Goal: Transaction & Acquisition: Purchase product/service

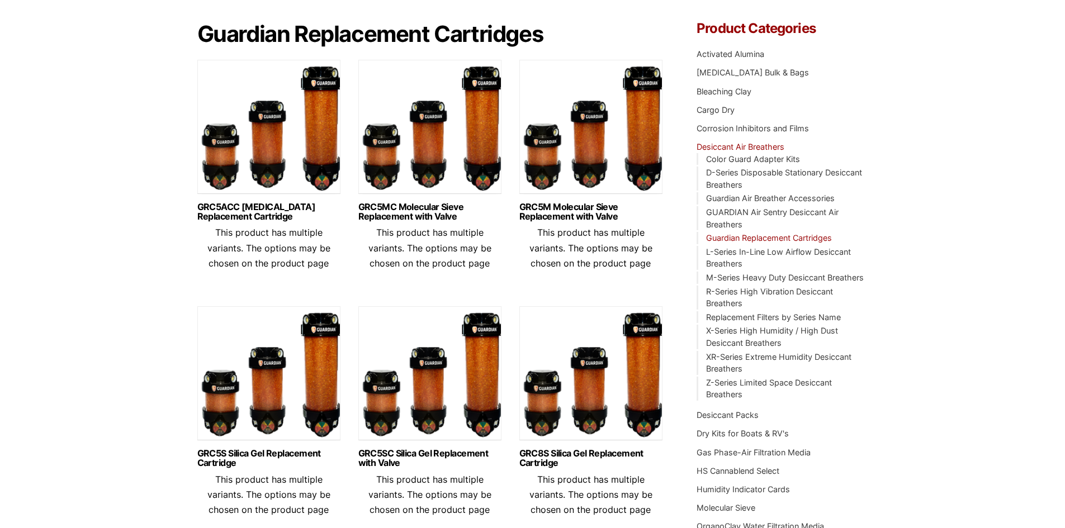
scroll to position [112, 0]
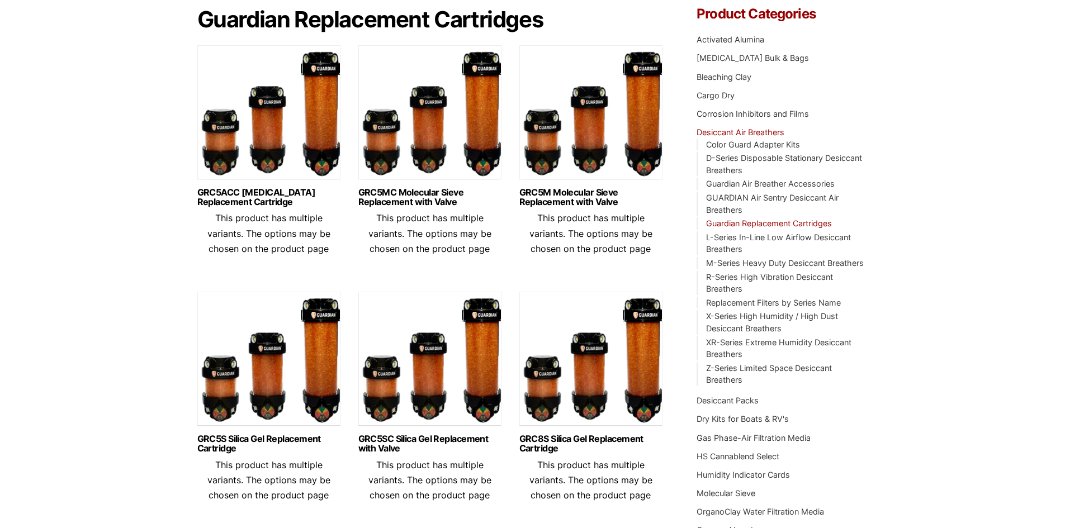
click at [767, 222] on link "Guardian Replacement Cartridges" at bounding box center [769, 224] width 126 height 10
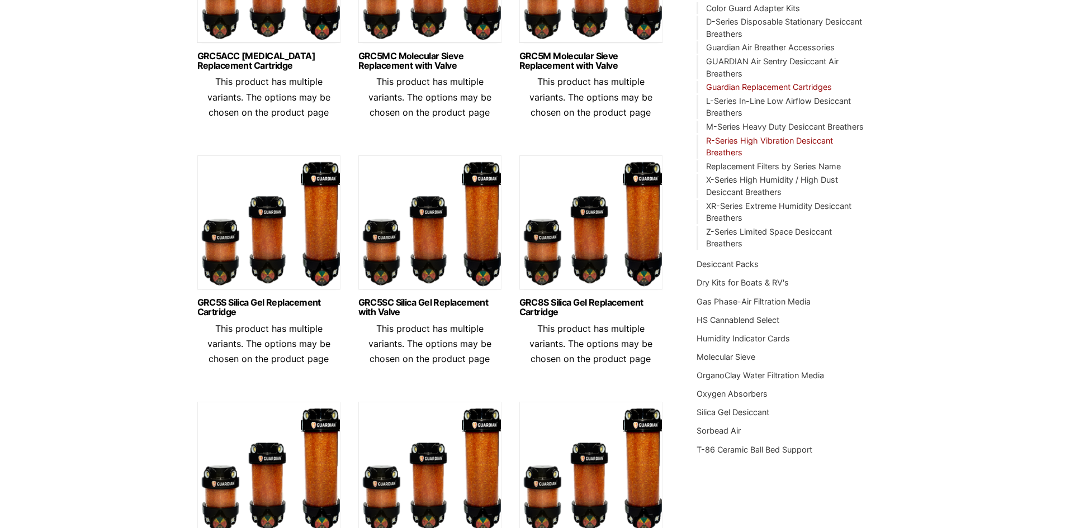
scroll to position [247, 0]
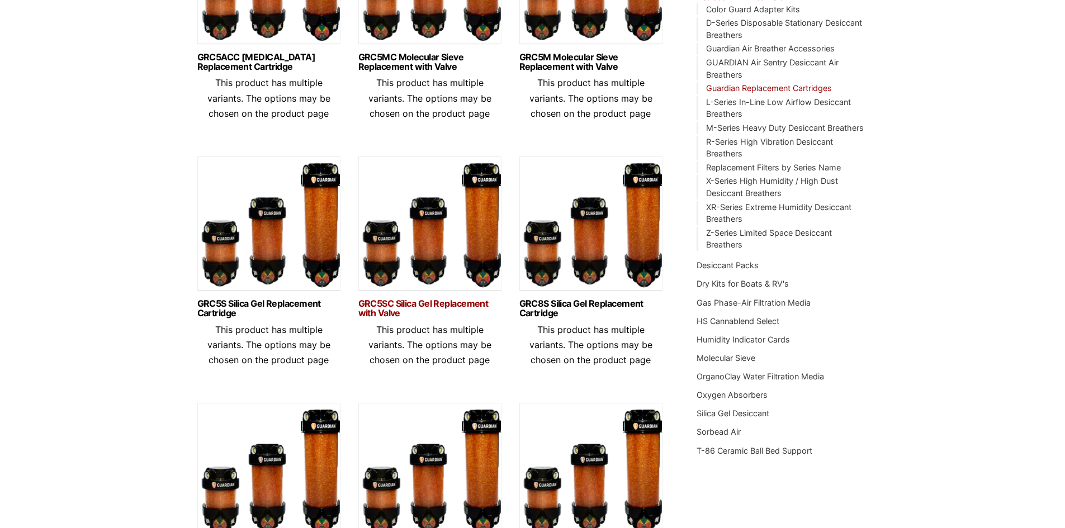
click at [391, 305] on link "GRC5SC Silica Gel Replacement with Valve" at bounding box center [429, 308] width 143 height 19
click at [264, 302] on link "GRC5S Silica Gel Replacement Cartridge" at bounding box center [268, 308] width 143 height 19
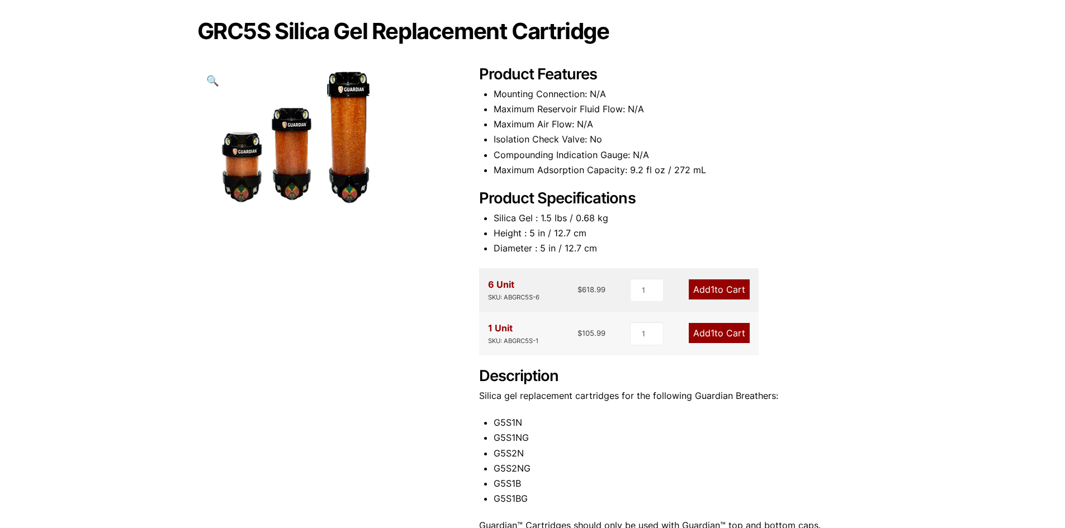
scroll to position [112, 0]
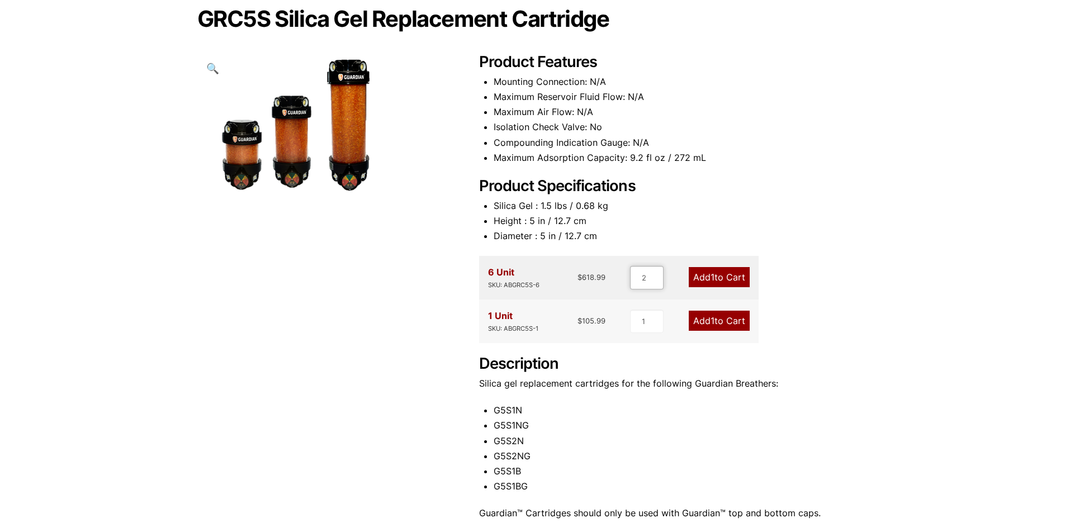
type input "2"
click at [656, 275] on input "2" at bounding box center [647, 277] width 34 height 23
click at [731, 282] on link "Add 2 to Cart" at bounding box center [718, 277] width 63 height 20
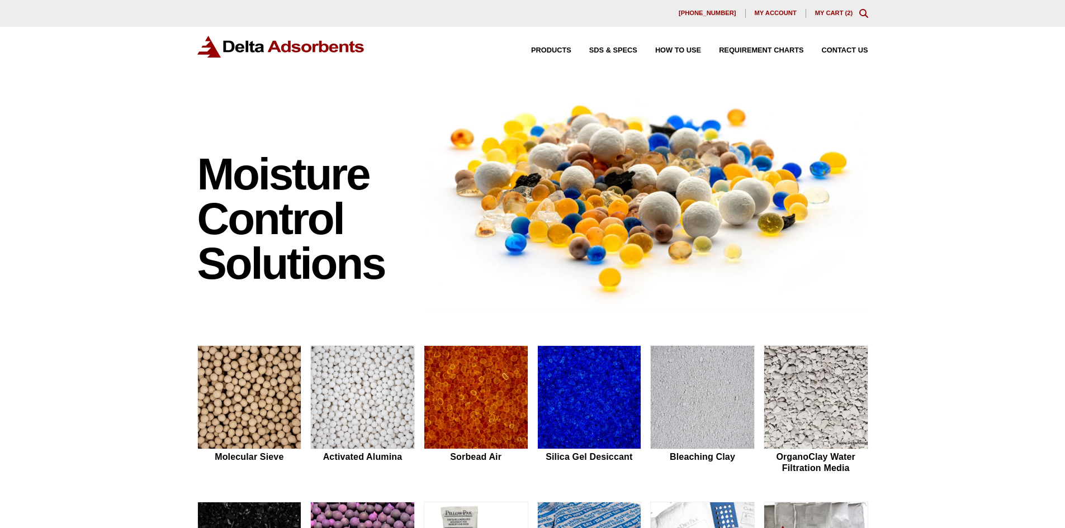
click at [827, 8] on div "630-980-5205 My account My Cart ( 2 )" at bounding box center [532, 13] width 1065 height 27
click at [825, 14] on link "My Cart ( 2 )" at bounding box center [834, 13] width 38 height 7
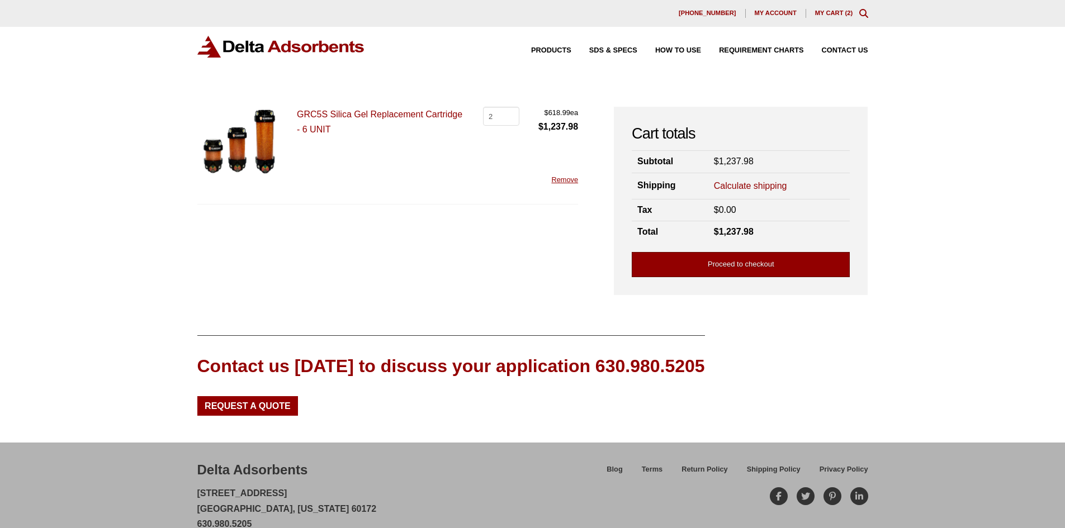
click at [752, 267] on link "Proceed to checkout" at bounding box center [741, 264] width 218 height 25
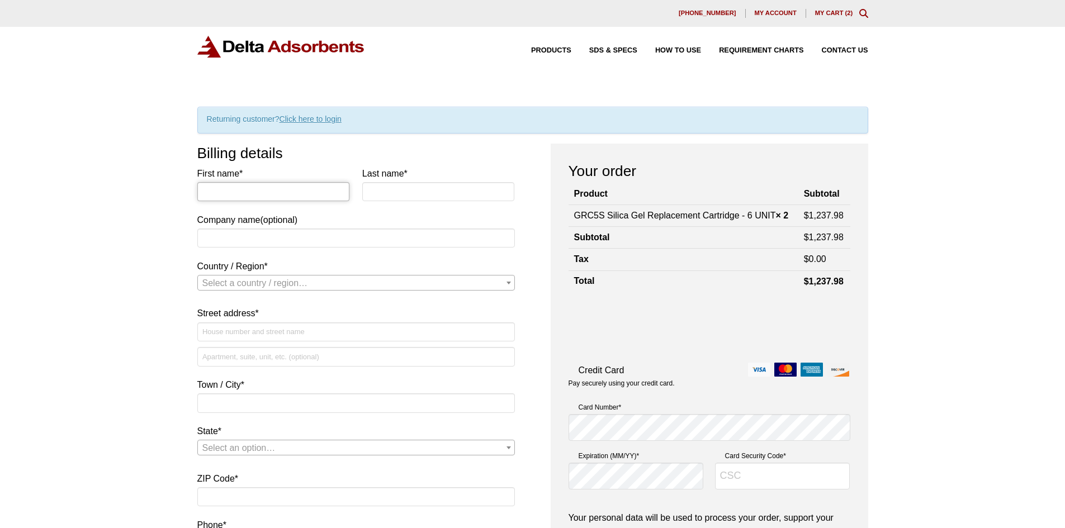
click at [284, 194] on input "First name *" at bounding box center [273, 191] width 153 height 19
type input "David"
click at [381, 187] on input "Last name *" at bounding box center [438, 191] width 153 height 19
type input "Eades"
click at [354, 243] on input "Company name (optional)" at bounding box center [355, 238] width 317 height 19
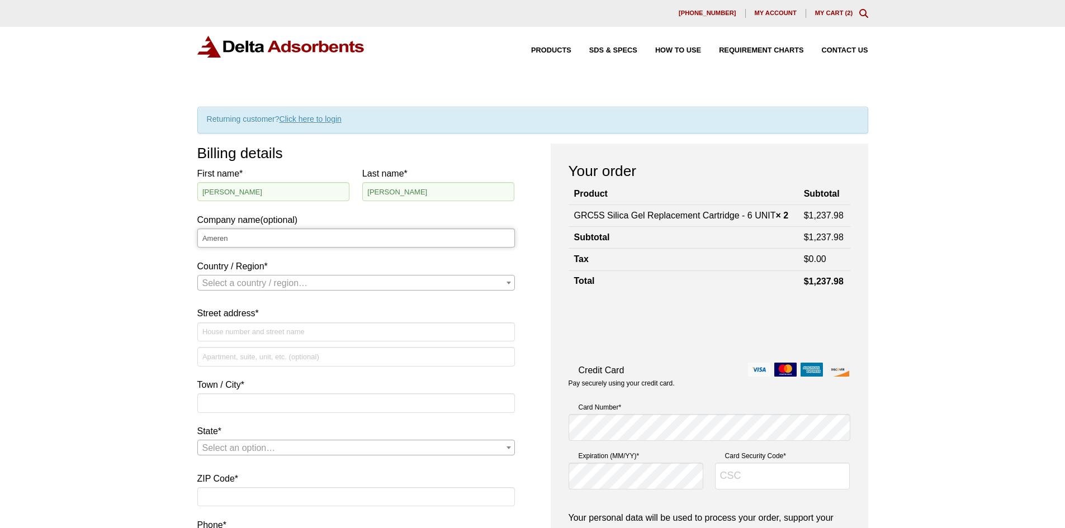
type input "Ameren"
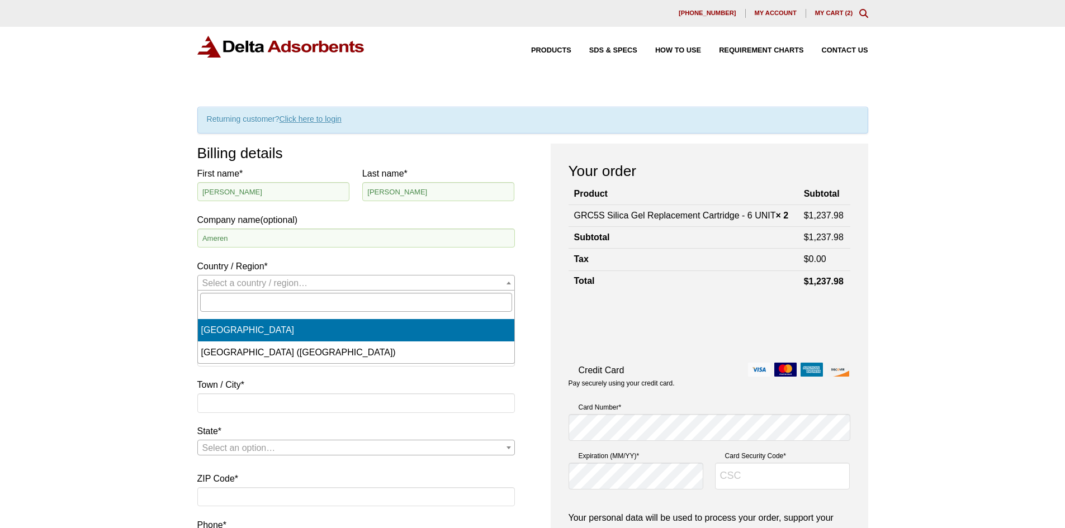
click at [338, 277] on span "Select a country / region…" at bounding box center [356, 284] width 316 height 16
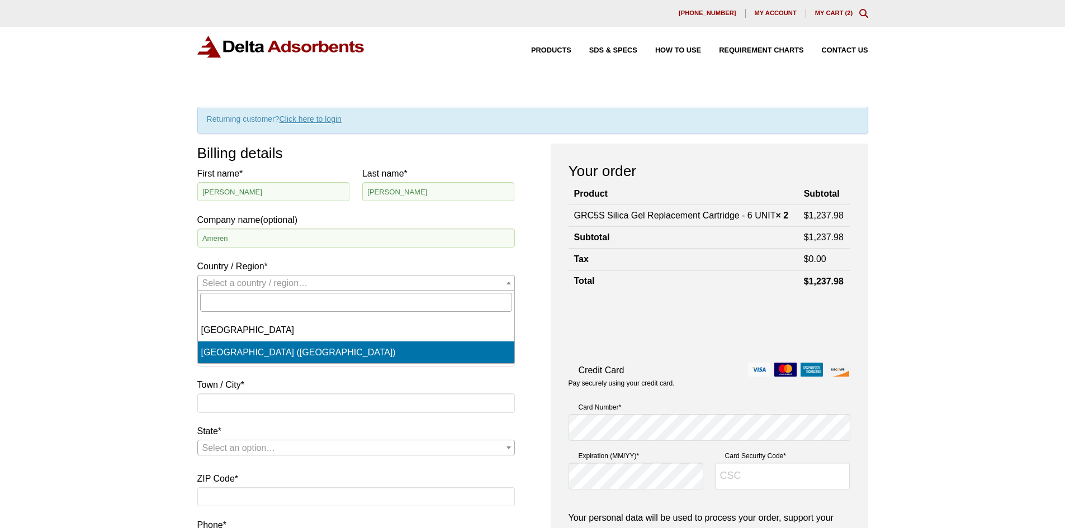
select select "US"
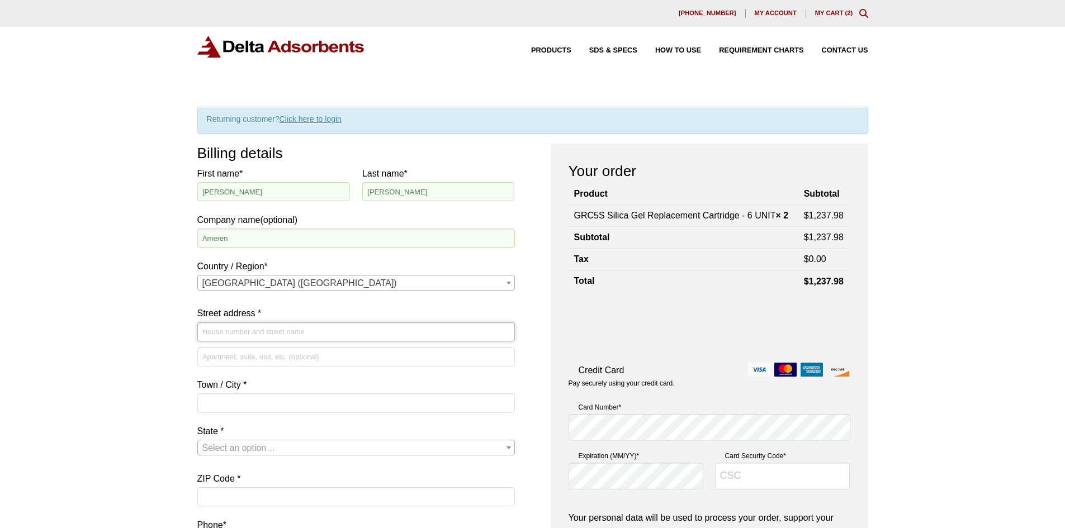
click at [275, 333] on input "Street address *" at bounding box center [355, 331] width 317 height 19
type input "[STREET_ADDRESS]"
click at [272, 403] on input "Town / City *" at bounding box center [355, 402] width 317 height 19
type input "Alton"
click at [320, 445] on span "Select an option…" at bounding box center [356, 448] width 316 height 16
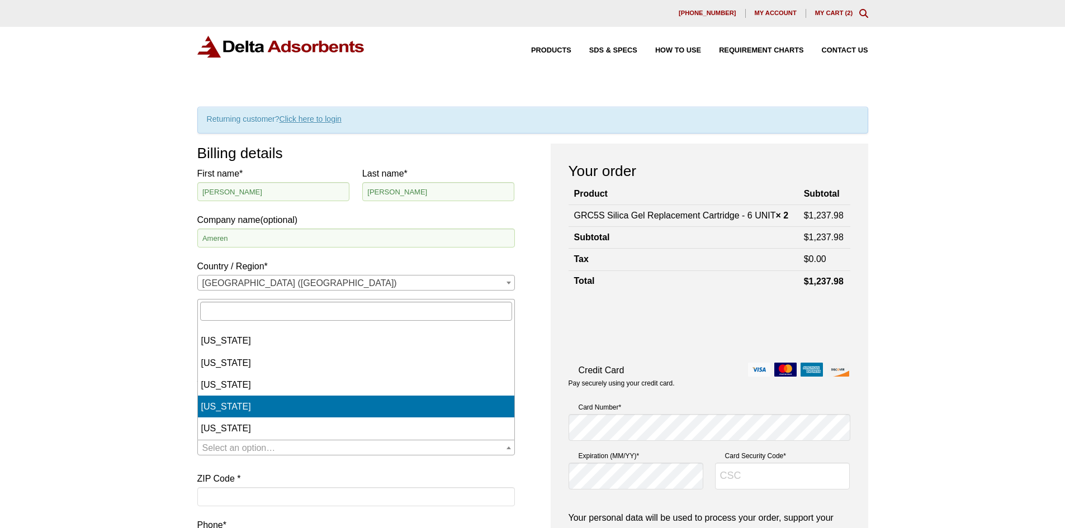
scroll to position [224, 0]
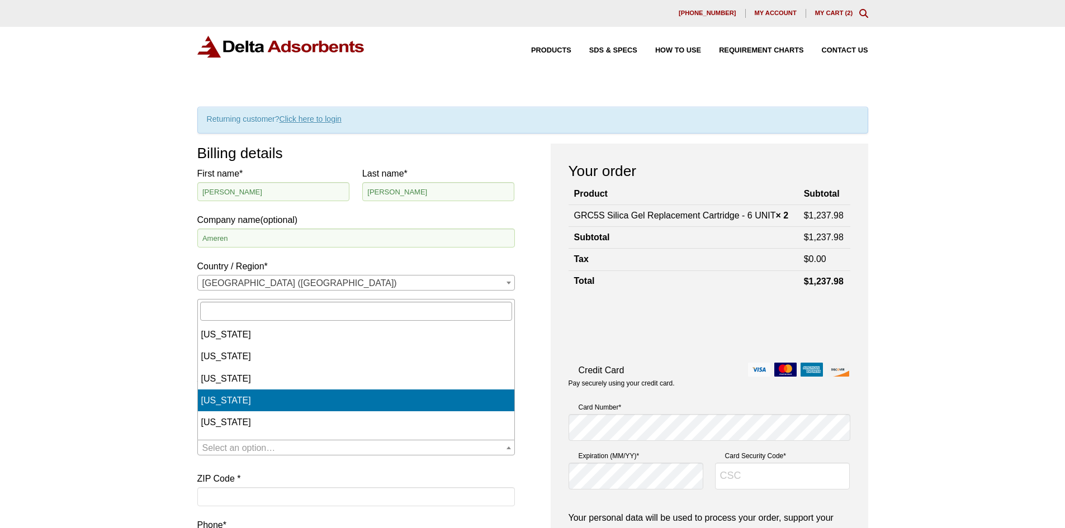
select select "IL"
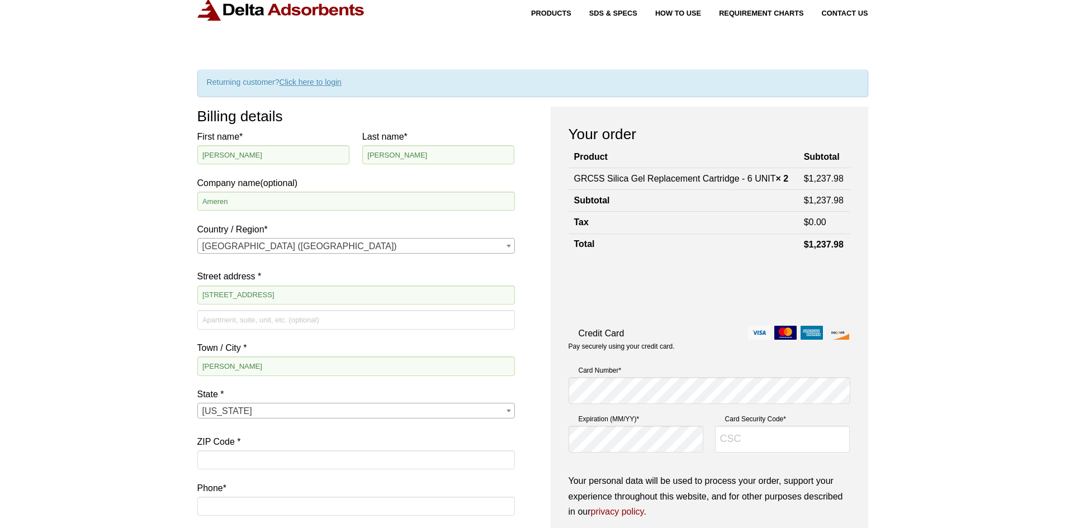
scroll to position [56, 0]
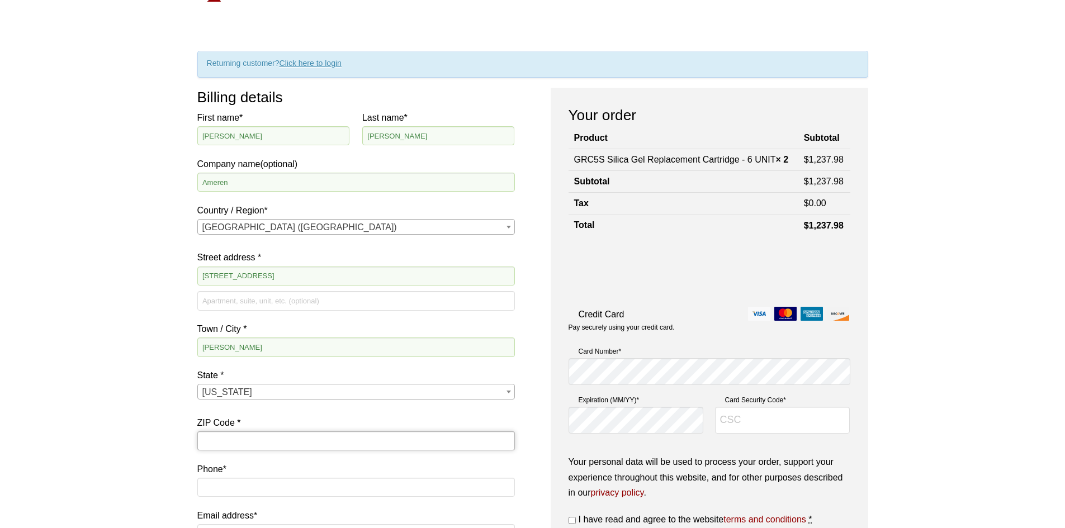
click at [317, 438] on input "ZIP Code *" at bounding box center [355, 440] width 317 height 19
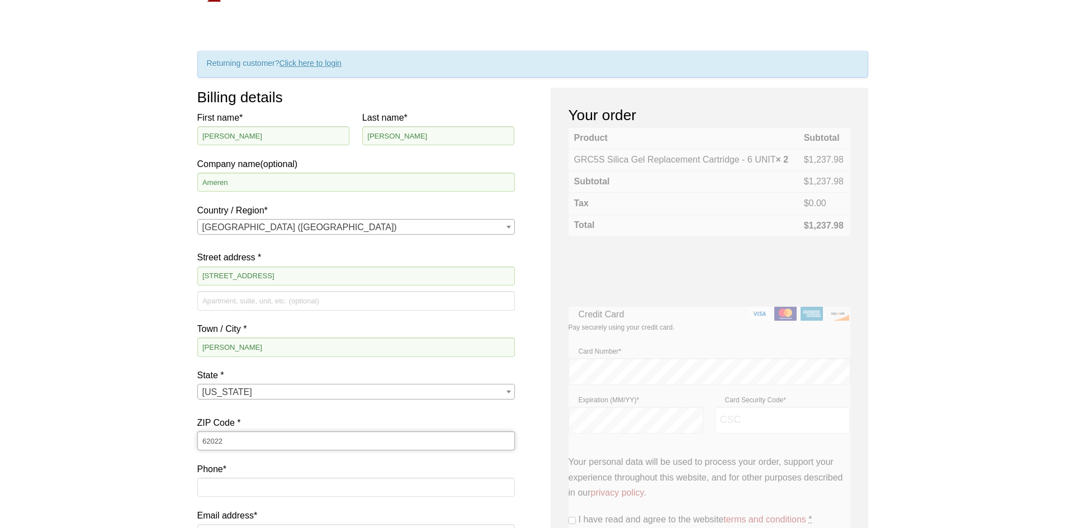
type input "62022"
click at [316, 485] on input "Phone *" at bounding box center [355, 487] width 317 height 19
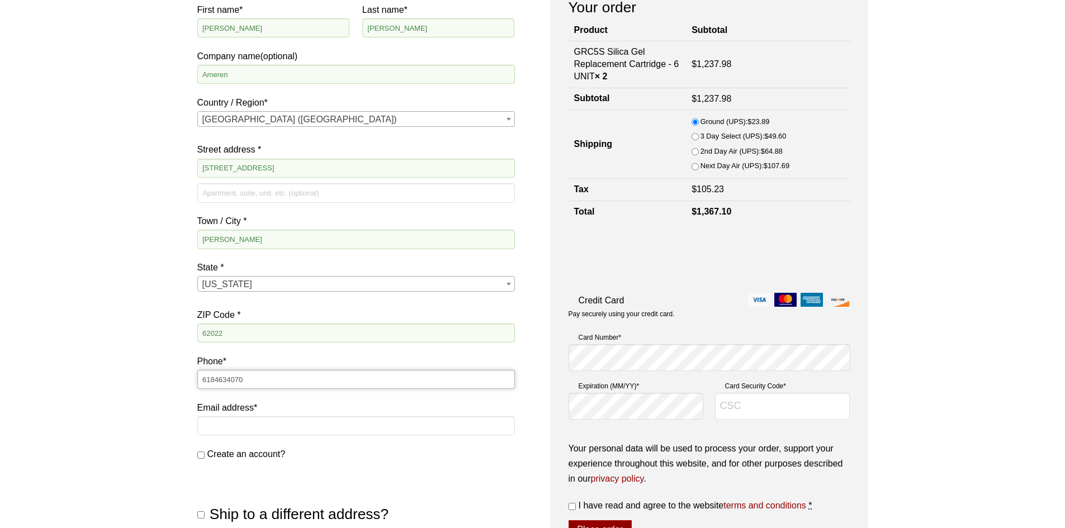
scroll to position [168, 0]
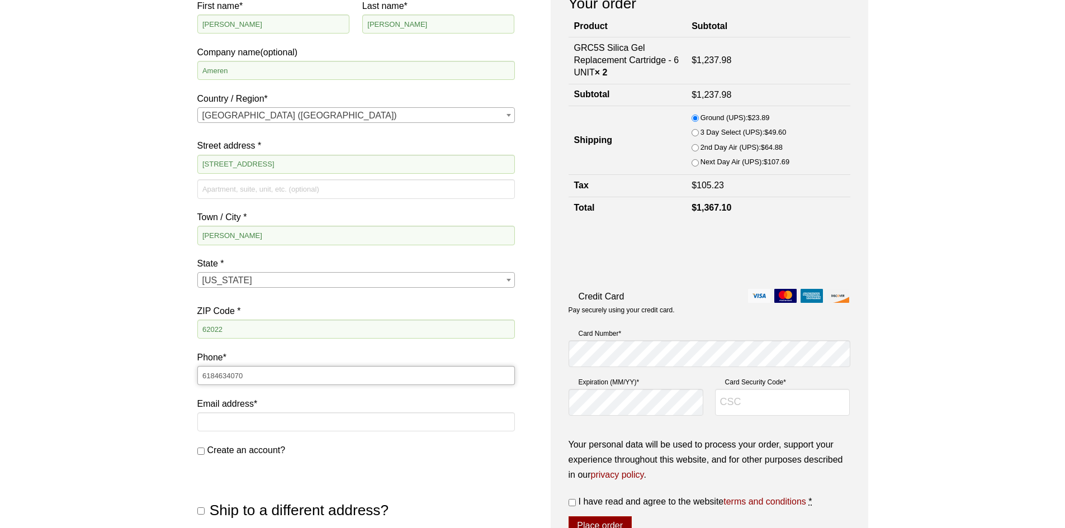
type input "6184634070"
click at [335, 420] on input "Email address *" at bounding box center [355, 421] width 317 height 19
type input "[EMAIL_ADDRESS][DOMAIN_NAME]"
click at [749, 400] on input "Card Security Code *" at bounding box center [782, 402] width 135 height 27
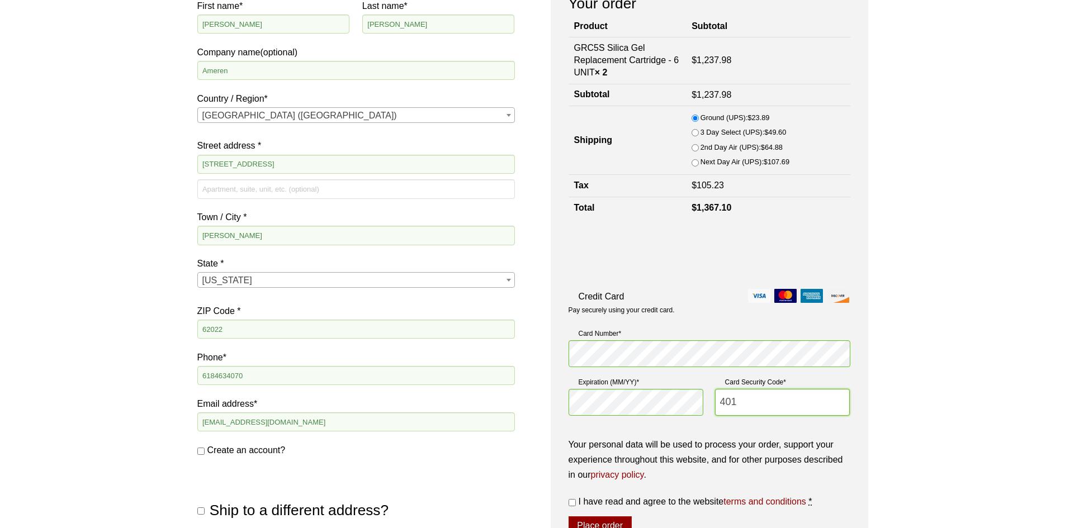
scroll to position [224, 0]
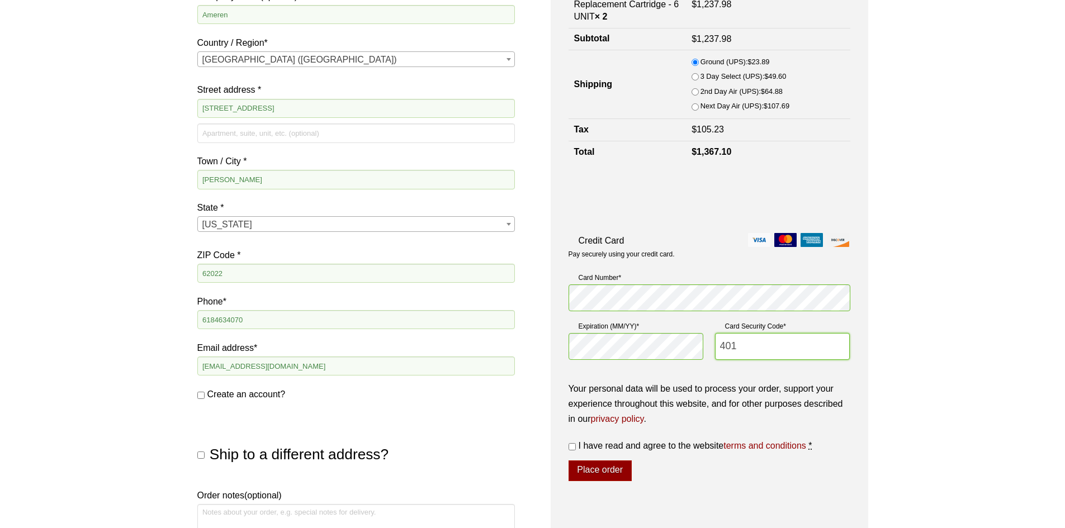
type input "401"
click at [574, 447] on input "I have read and agree to the website terms and conditions *" at bounding box center [571, 446] width 7 height 7
checkbox input "true"
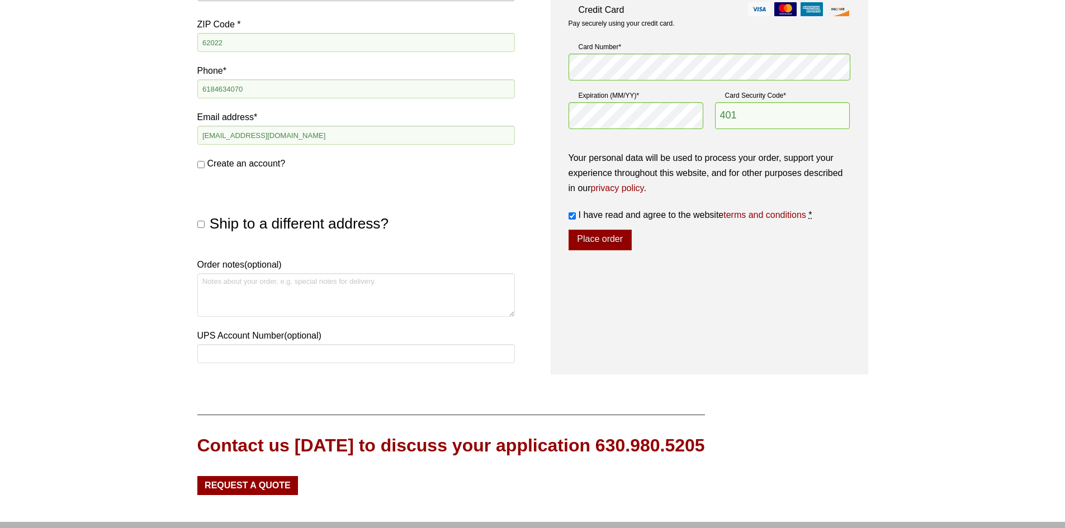
scroll to position [335, 0]
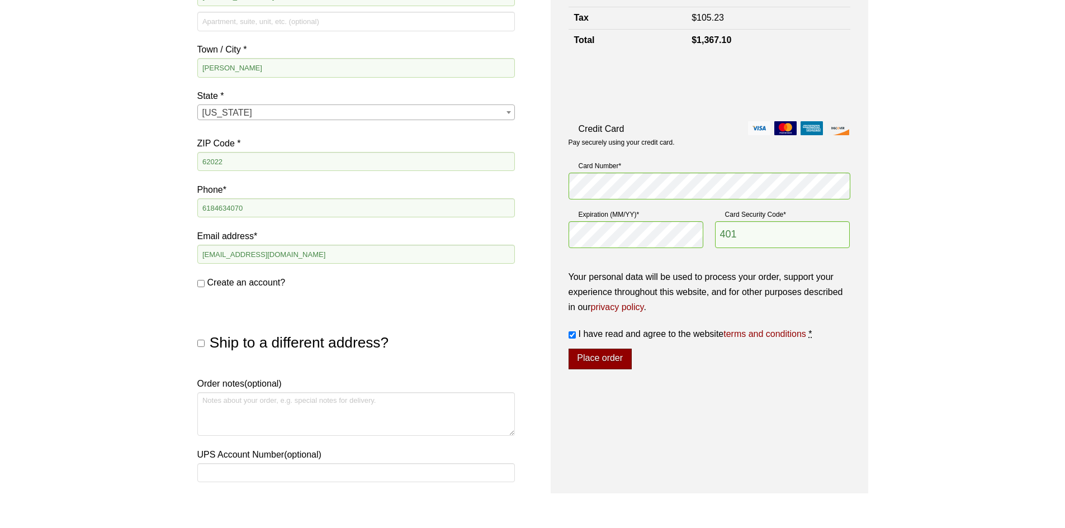
click at [601, 363] on button "Place order" at bounding box center [599, 359] width 63 height 21
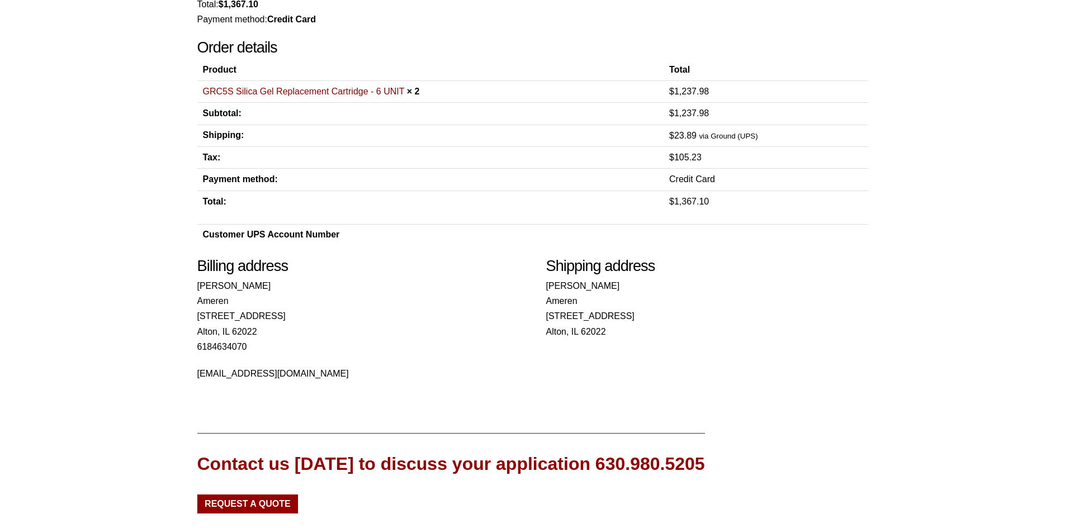
scroll to position [224, 0]
